Goal: Task Accomplishment & Management: Manage account settings

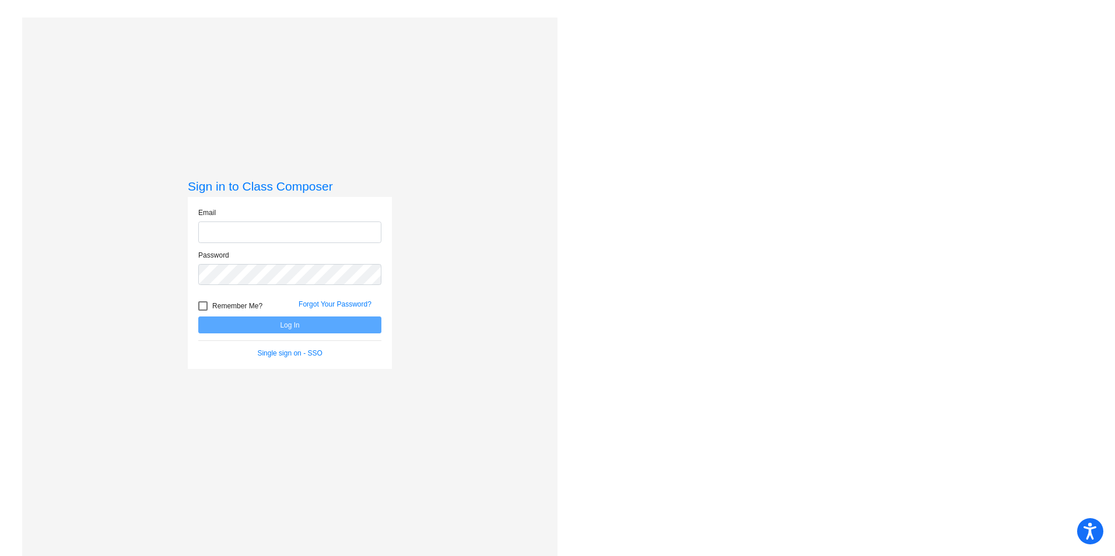
type input "[EMAIL_ADDRESS][DOMAIN_NAME]"
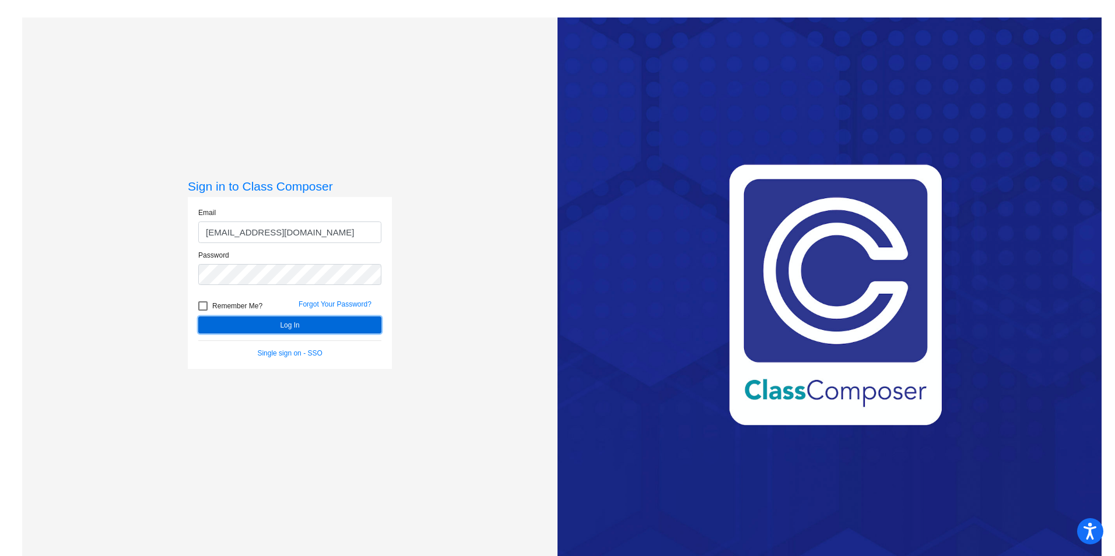
click at [304, 326] on button "Log In" at bounding box center [289, 325] width 183 height 17
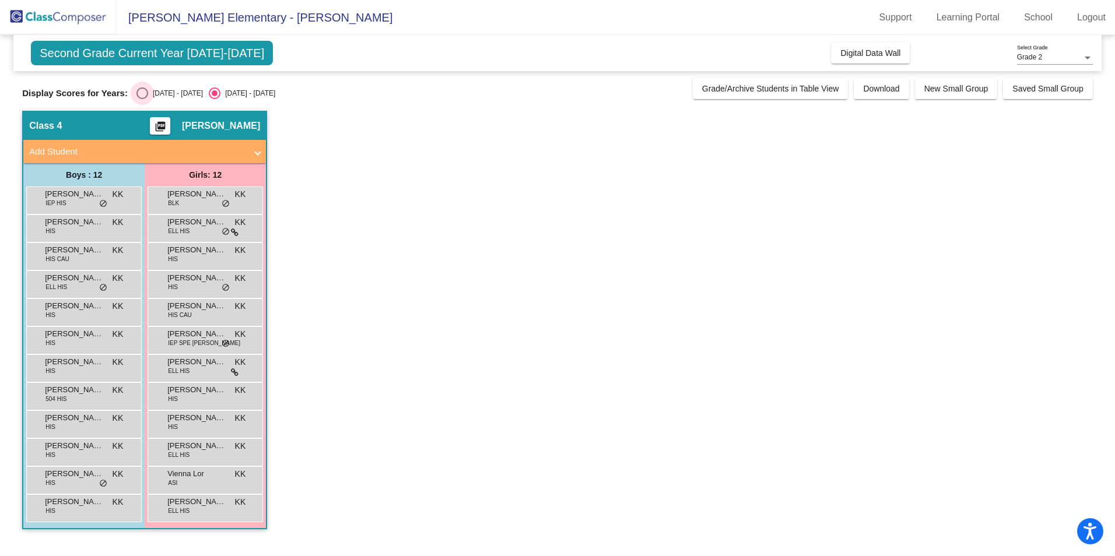
click at [136, 94] on div "Select an option" at bounding box center [142, 93] width 12 height 12
click at [142, 99] on input "[DATE] - [DATE]" at bounding box center [142, 99] width 1 height 1
radio input "true"
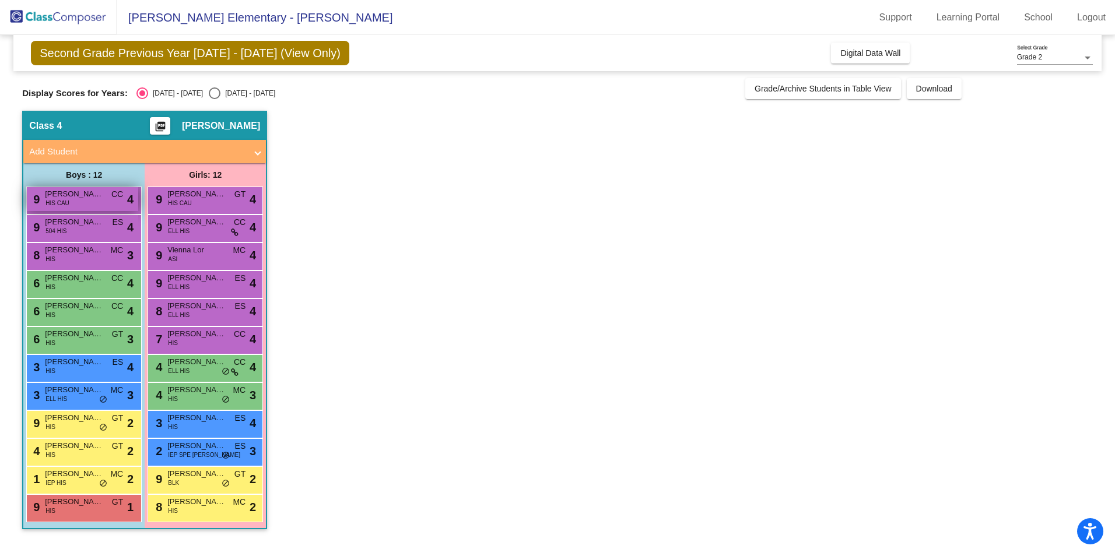
click at [114, 195] on span "CC" at bounding box center [117, 194] width 12 height 12
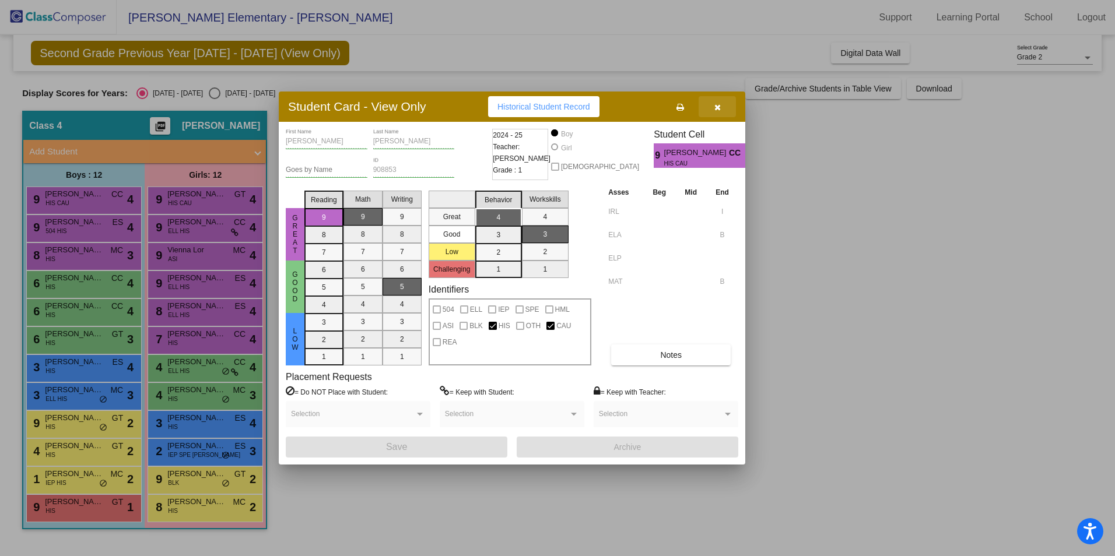
click at [718, 111] on icon "button" at bounding box center [717, 107] width 6 height 8
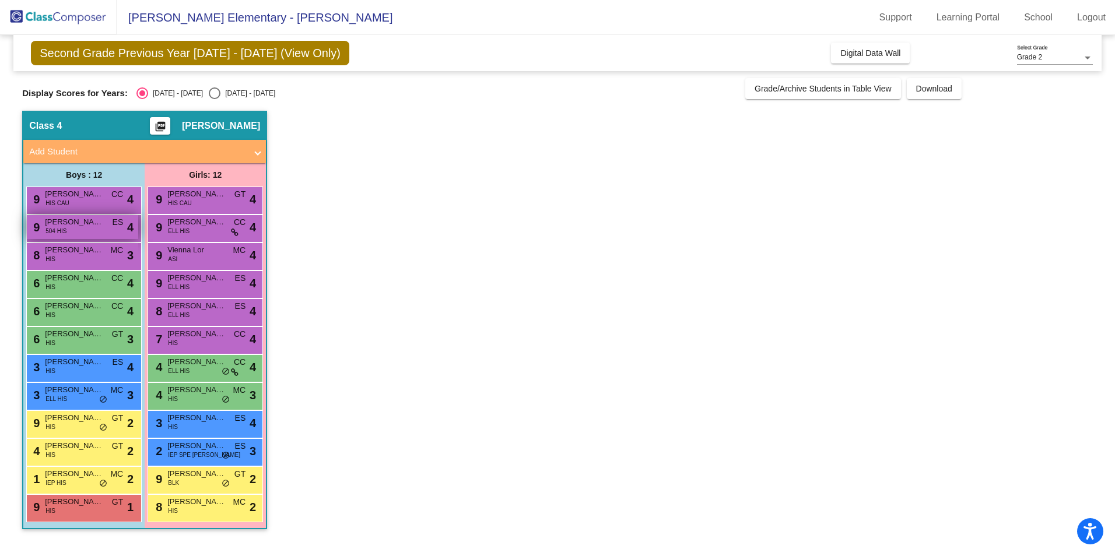
click at [92, 229] on div "9 [PERSON_NAME] 504 HIS ES lock do_not_disturb_alt 4" at bounding box center [82, 227] width 111 height 24
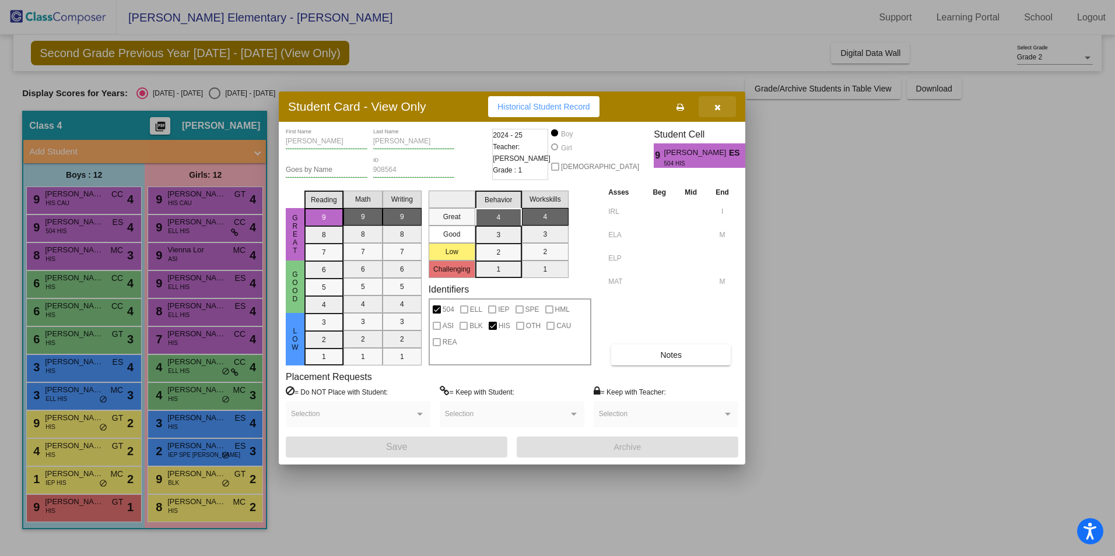
click at [720, 114] on button "button" at bounding box center [717, 106] width 37 height 21
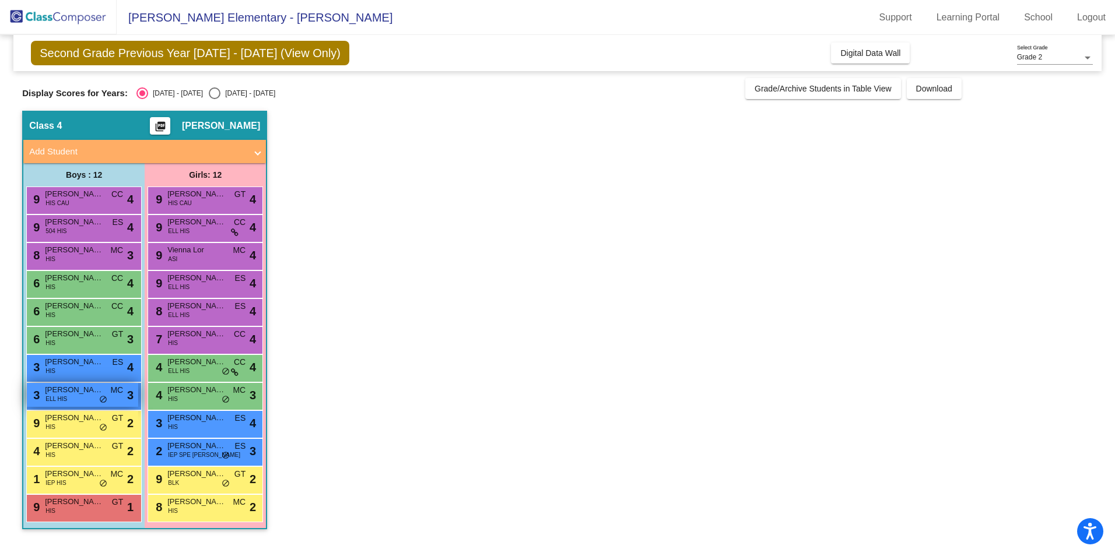
click at [94, 396] on div "3 [PERSON_NAME] ELL HIS MC lock do_not_disturb_alt 3" at bounding box center [82, 395] width 111 height 24
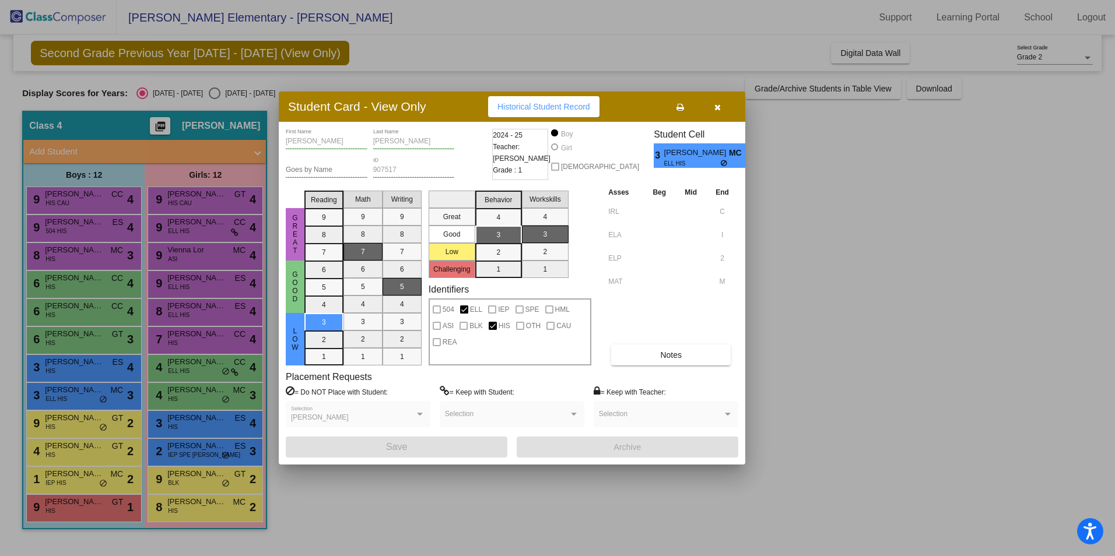
click at [721, 108] on button "button" at bounding box center [717, 106] width 37 height 21
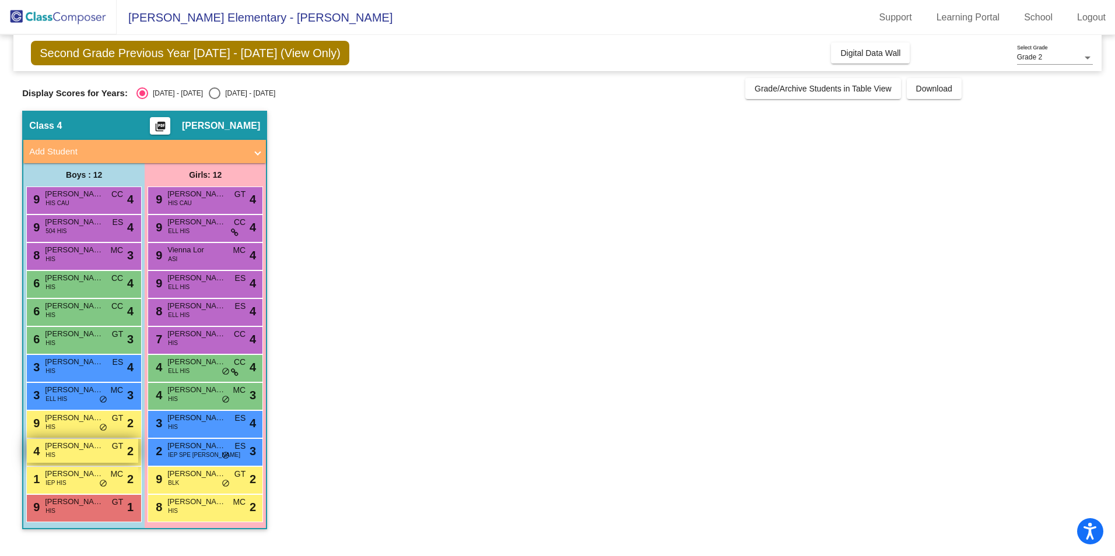
click at [95, 458] on div "4 [PERSON_NAME] HIS GT lock do_not_disturb_alt 2" at bounding box center [82, 451] width 111 height 24
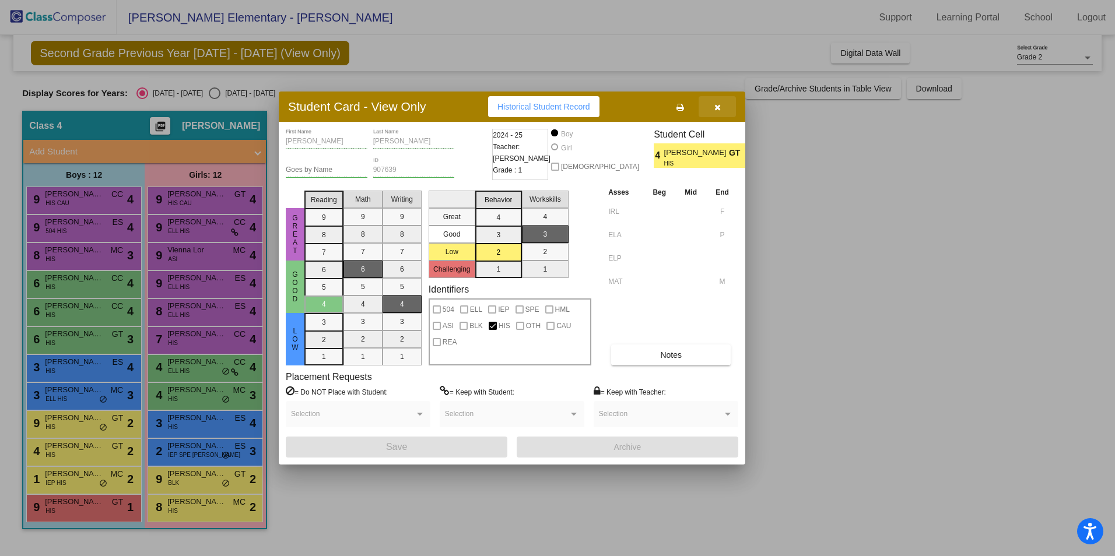
click at [721, 110] on button "button" at bounding box center [717, 106] width 37 height 21
